Goal: Find specific page/section: Find specific page/section

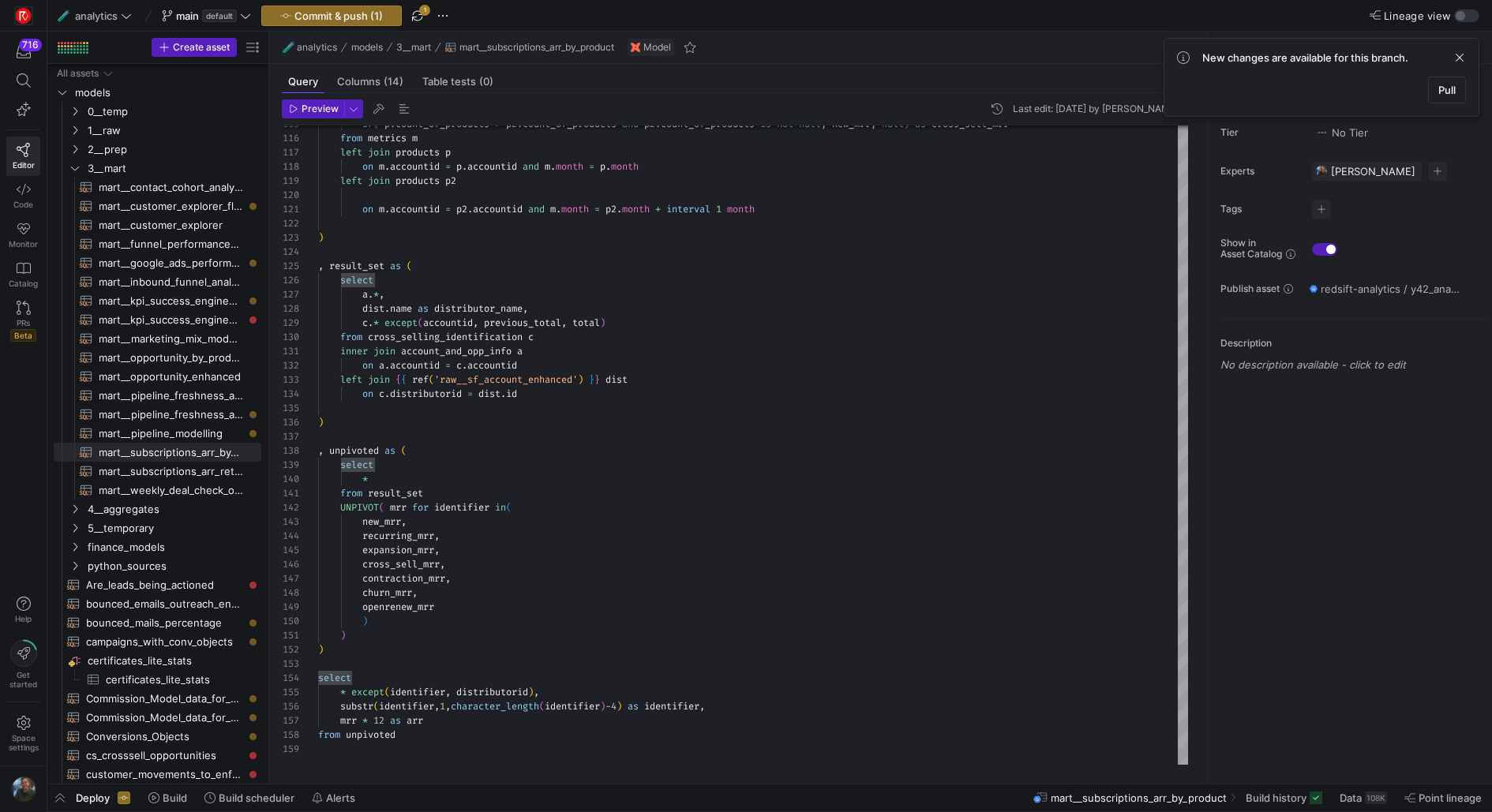
scroll to position [14, 56]
